Goal: Transaction & Acquisition: Purchase product/service

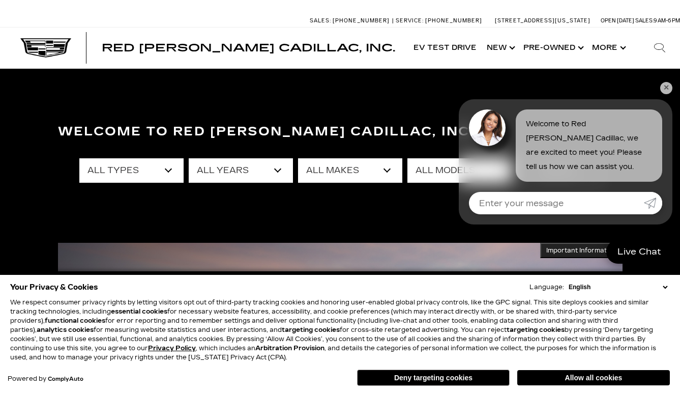
click at [667, 89] on link "✕" at bounding box center [666, 88] width 12 height 12
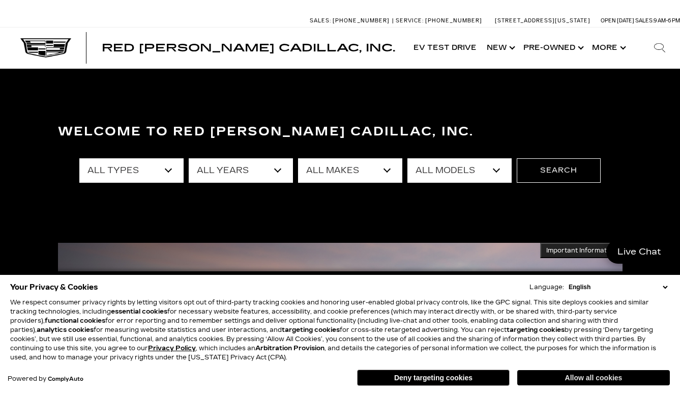
click at [574, 374] on button "Allow all cookies" at bounding box center [593, 377] width 153 height 15
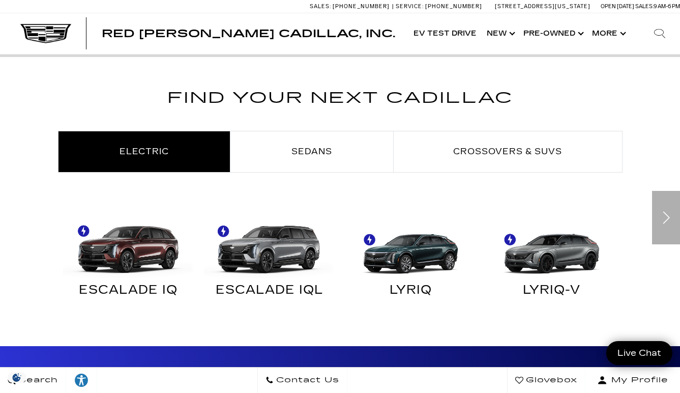
scroll to position [502, 0]
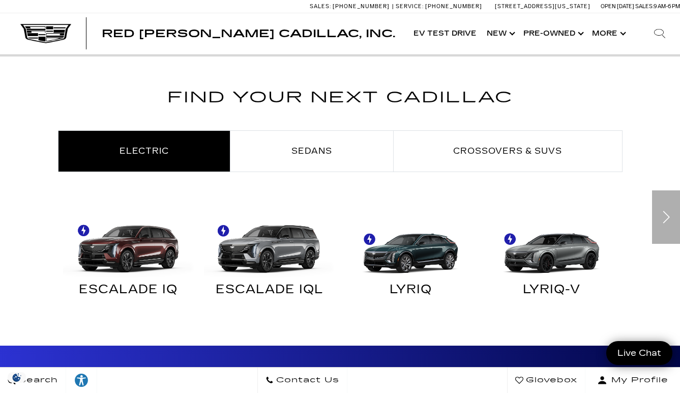
click at [665, 217] on div "Next" at bounding box center [666, 216] width 28 height 53
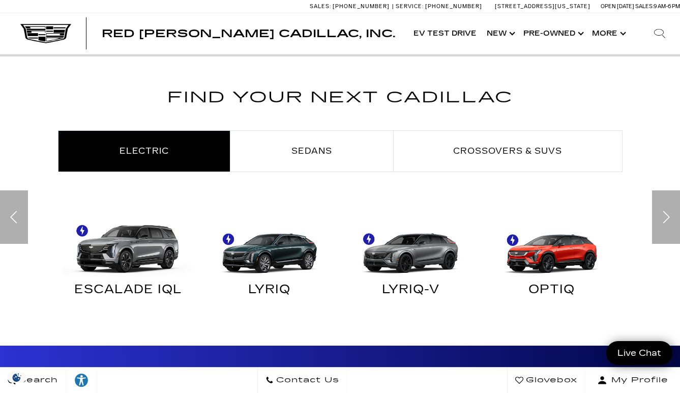
click at [665, 217] on div "Next" at bounding box center [666, 216] width 28 height 53
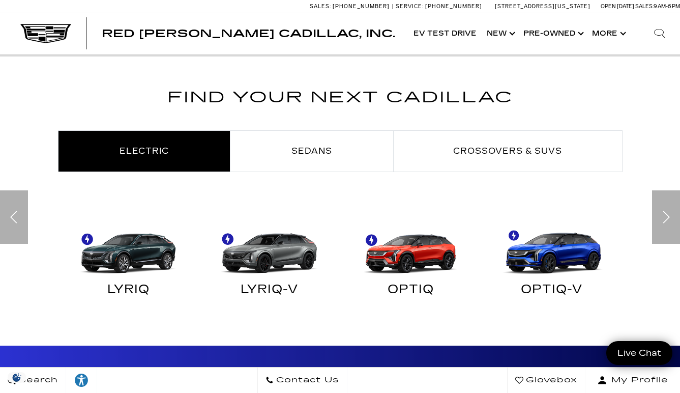
click at [665, 217] on div "Next" at bounding box center [666, 216] width 28 height 53
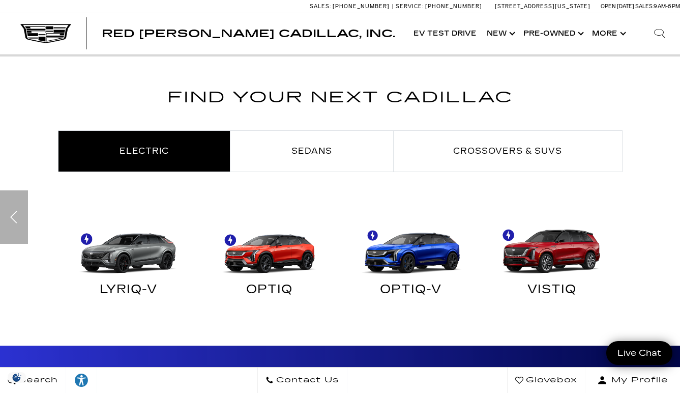
click at [665, 217] on div "Find Your Next Cadillac Electric Sedans Crossovers & SUVs ESCALADE IQ" at bounding box center [340, 203] width 680 height 236
click at [10, 211] on div "Previous" at bounding box center [14, 216] width 28 height 53
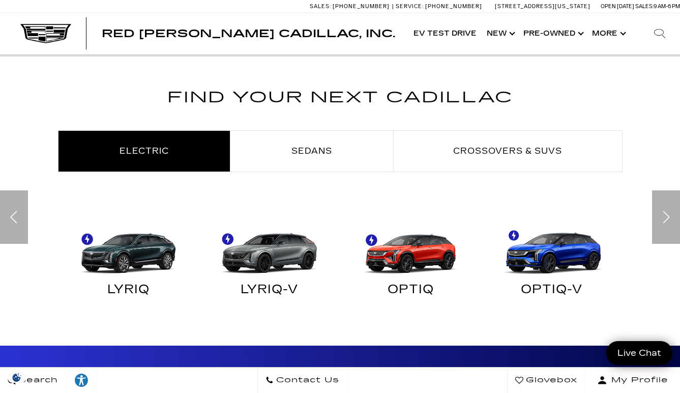
click at [10, 211] on div "Previous" at bounding box center [14, 216] width 28 height 53
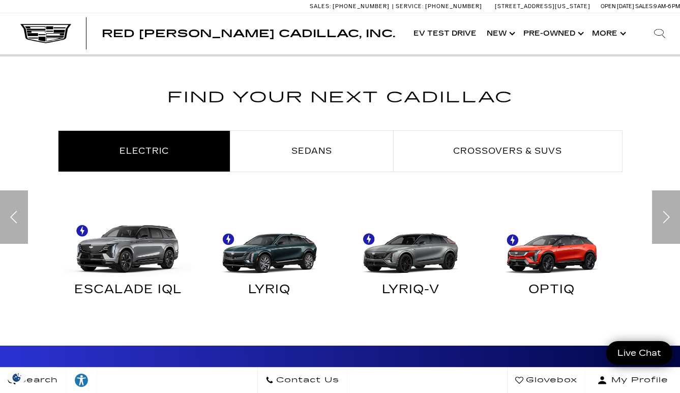
click at [10, 211] on div "Previous" at bounding box center [14, 216] width 28 height 53
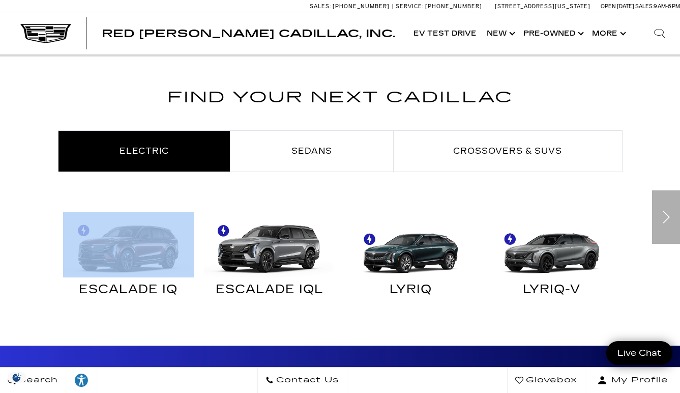
click at [10, 211] on div "Find Your Next Cadillac Electric Sedans Crossovers & SUVs ESCALADE IQ" at bounding box center [340, 203] width 680 height 236
click at [110, 251] on img "Electric" at bounding box center [126, 245] width 131 height 66
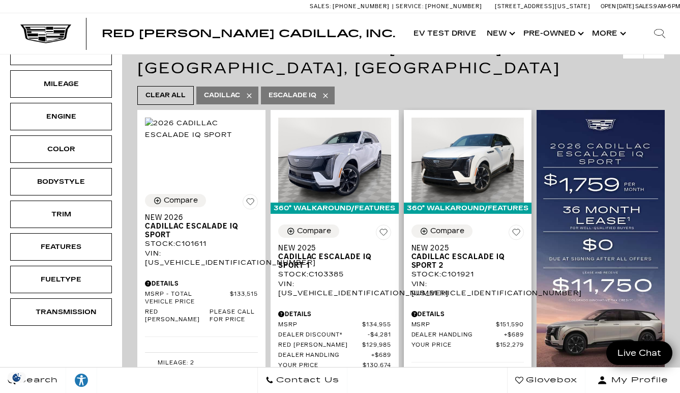
scroll to position [166, 0]
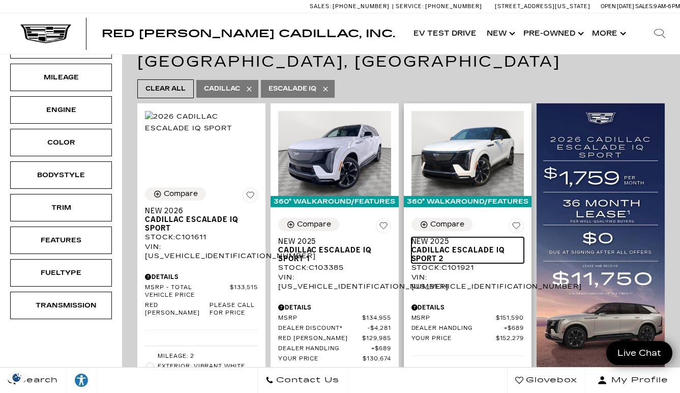
click at [445, 250] on span "Cadillac ESCALADE IQ Sport 2" at bounding box center [464, 254] width 105 height 17
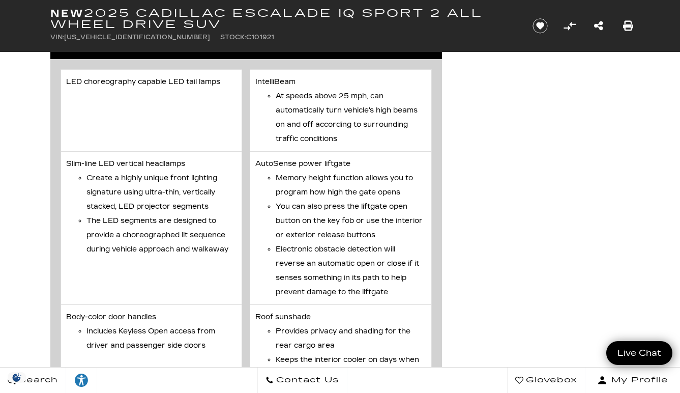
scroll to position [3151, 0]
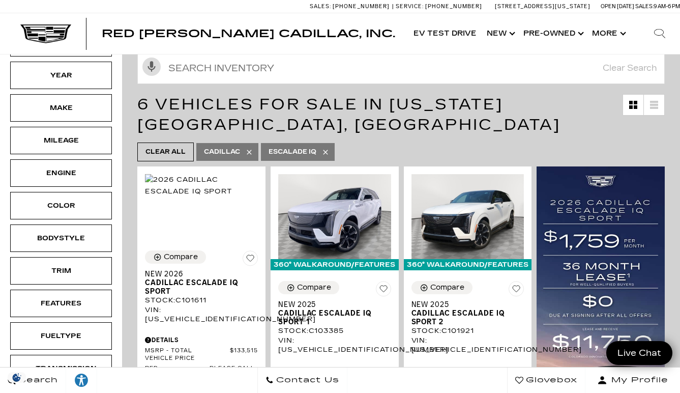
scroll to position [102, 0]
